Goal: Navigation & Orientation: Find specific page/section

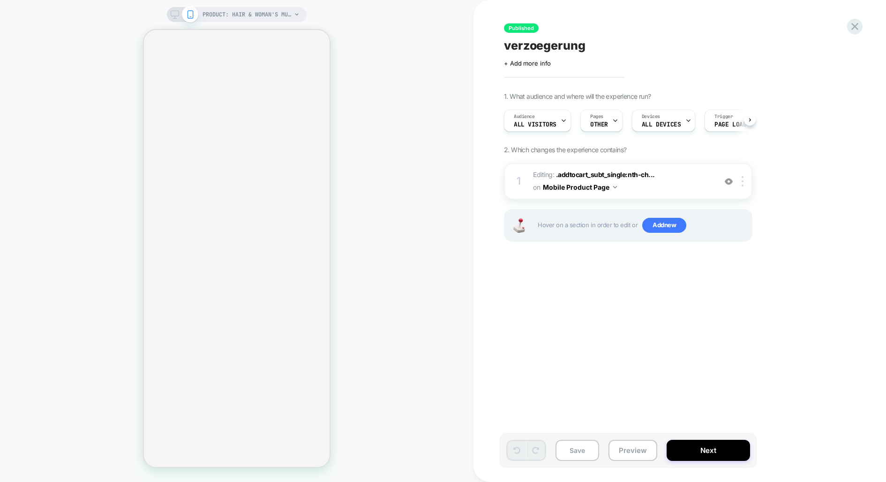
select select "**********"
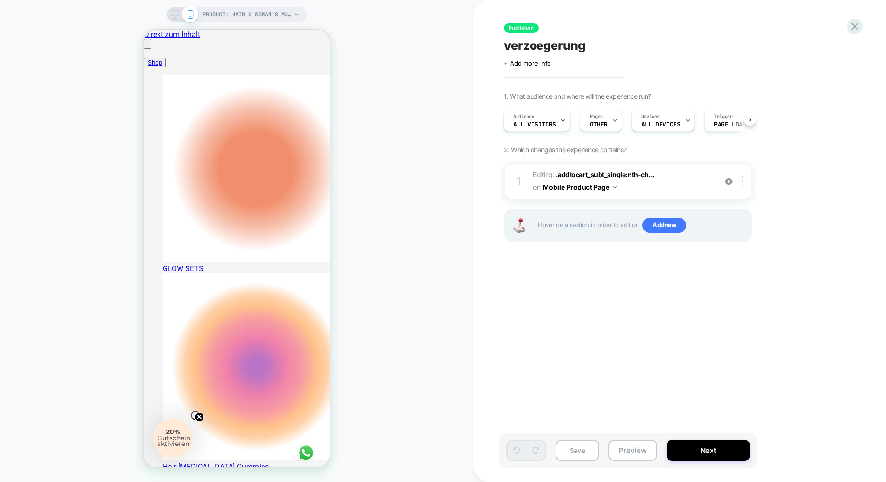
scroll to position [0, 477]
